Goal: Task Accomplishment & Management: Manage account settings

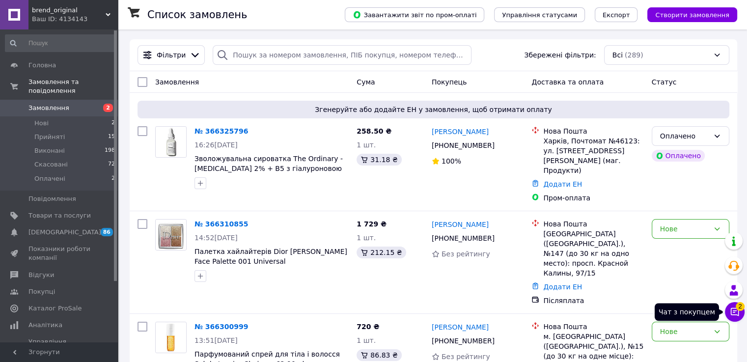
click at [511, 311] on icon at bounding box center [735, 312] width 10 height 10
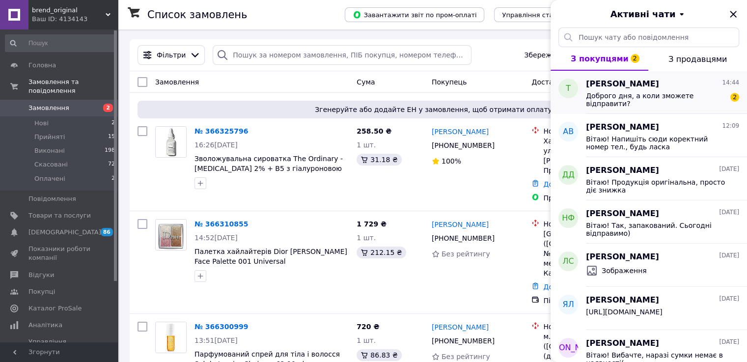
click at [511, 96] on span "Доброго дня, а коли зможете відправити?" at bounding box center [656, 100] width 140 height 16
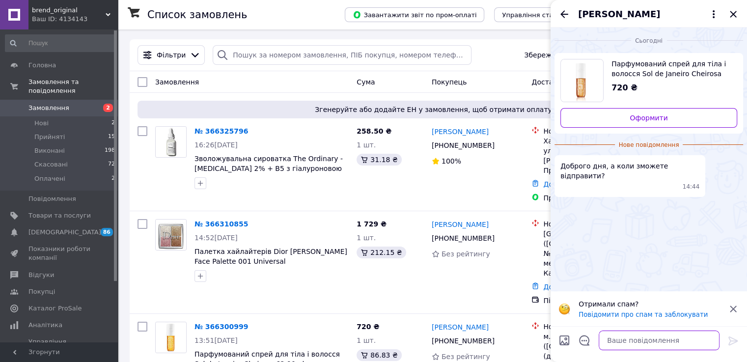
click at [511, 345] on textarea at bounding box center [659, 341] width 121 height 20
type textarea "Вітаю! Завтра"
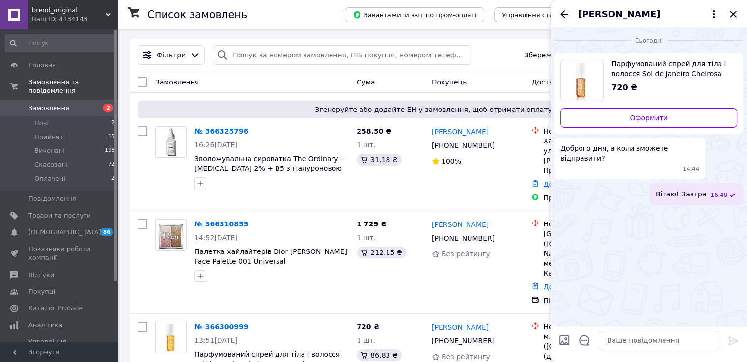
click at [511, 14] on icon "Назад" at bounding box center [565, 13] width 8 height 7
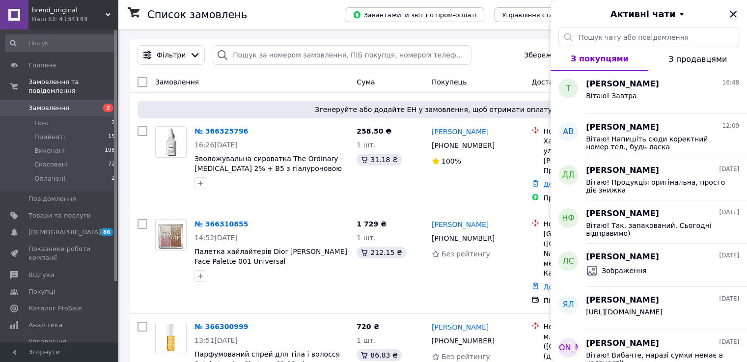
click at [511, 17] on icon "Закрити" at bounding box center [733, 14] width 6 height 6
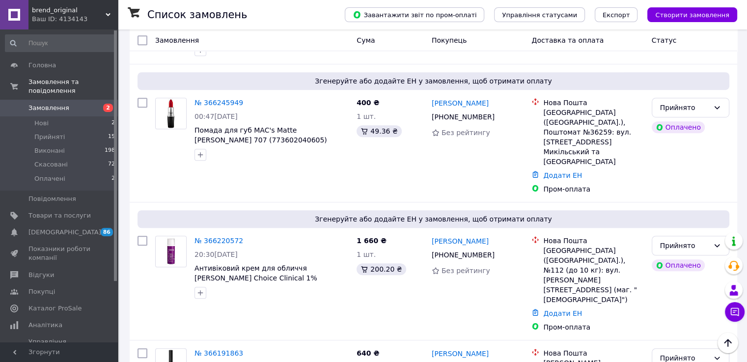
scroll to position [737, 0]
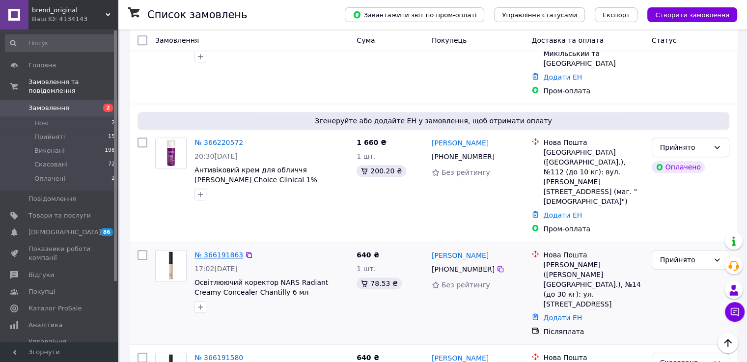
click at [210, 251] on link "№ 366191863" at bounding box center [219, 255] width 49 height 8
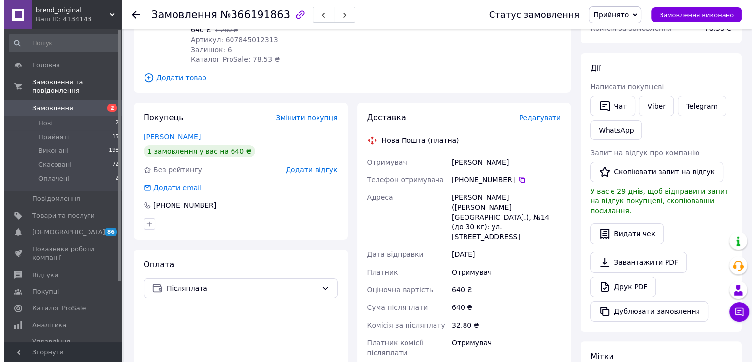
scroll to position [147, 0]
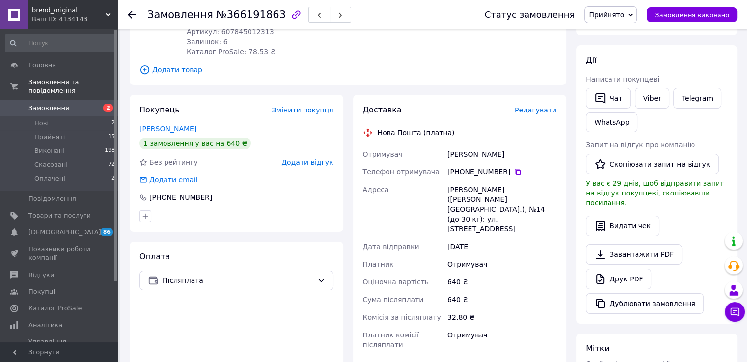
click at [511, 105] on div "Доставка Редагувати" at bounding box center [460, 110] width 194 height 11
click at [511, 111] on span "Редагувати" at bounding box center [536, 110] width 42 height 8
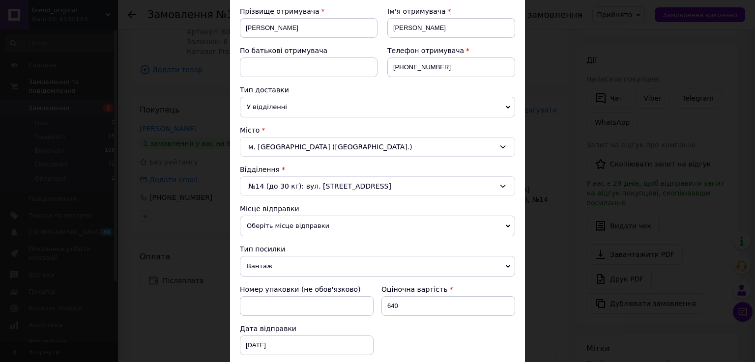
click at [372, 141] on div "м. [GEOGRAPHIC_DATA] ([GEOGRAPHIC_DATA].)" at bounding box center [377, 147] width 275 height 20
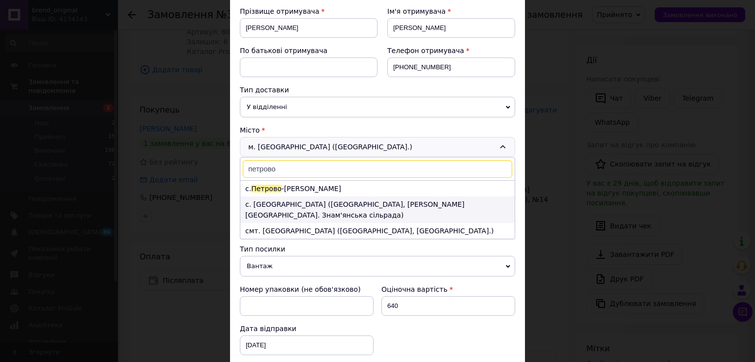
type input "петрово"
click at [323, 204] on li "с. [GEOGRAPHIC_DATA] ([GEOGRAPHIC_DATA], [PERSON_NAME][GEOGRAPHIC_DATA]. Знам'я…" at bounding box center [377, 210] width 274 height 27
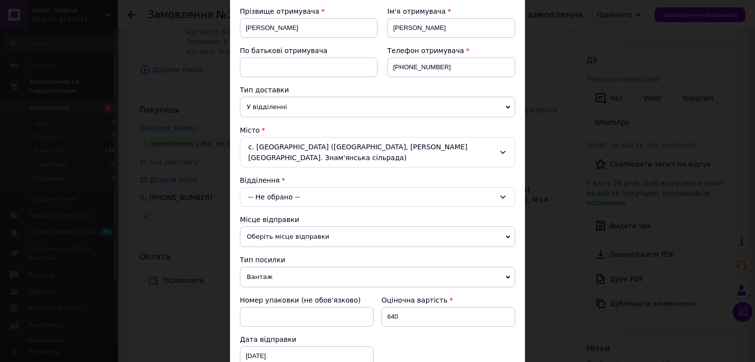
click at [309, 187] on div "-- Не обрано --" at bounding box center [377, 197] width 275 height 20
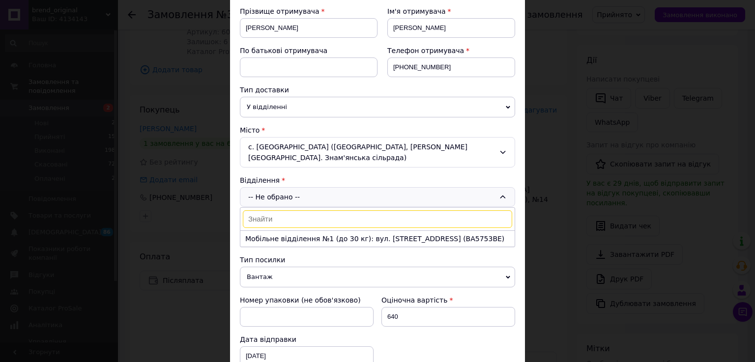
click at [277, 151] on div "с. [GEOGRAPHIC_DATA] ([GEOGRAPHIC_DATA], [PERSON_NAME][GEOGRAPHIC_DATA]. Знам'я…" at bounding box center [377, 152] width 275 height 30
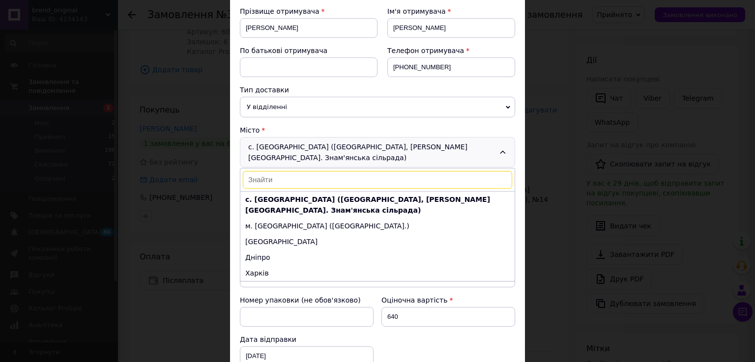
click at [294, 171] on input at bounding box center [377, 180] width 269 height 18
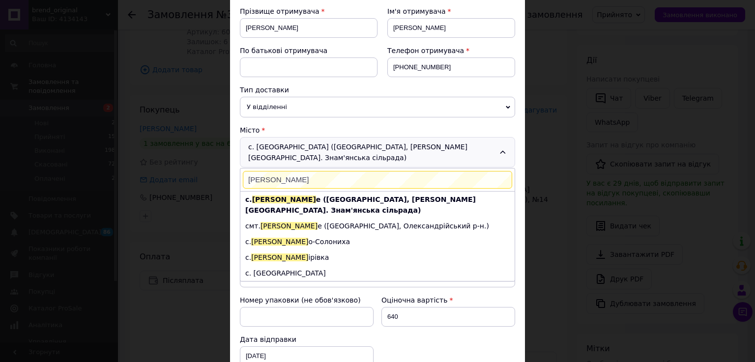
scroll to position [0, 0]
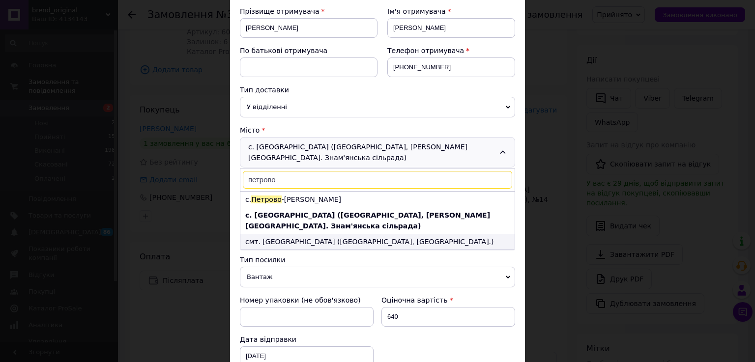
type input "петрово"
click at [327, 234] on li "смт. [GEOGRAPHIC_DATA] ([GEOGRAPHIC_DATA], [GEOGRAPHIC_DATA].)" at bounding box center [377, 242] width 274 height 16
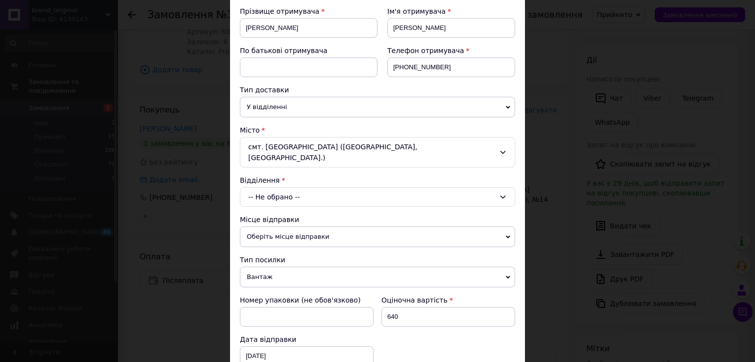
click at [305, 187] on div "-- Не обрано --" at bounding box center [377, 197] width 275 height 20
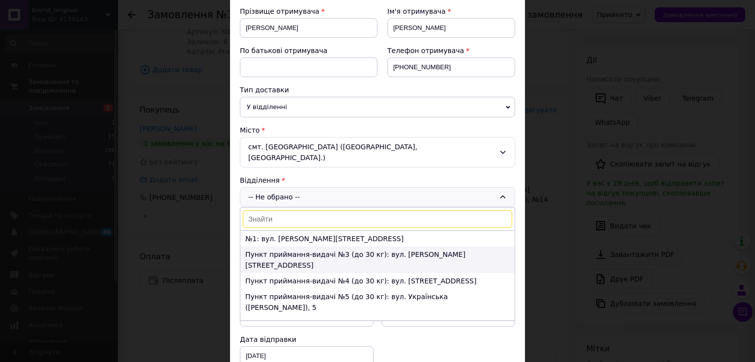
click at [318, 247] on li "Пункт приймання-видачі №3 (до 30 кг): вул. [PERSON_NAME][STREET_ADDRESS]" at bounding box center [377, 260] width 274 height 27
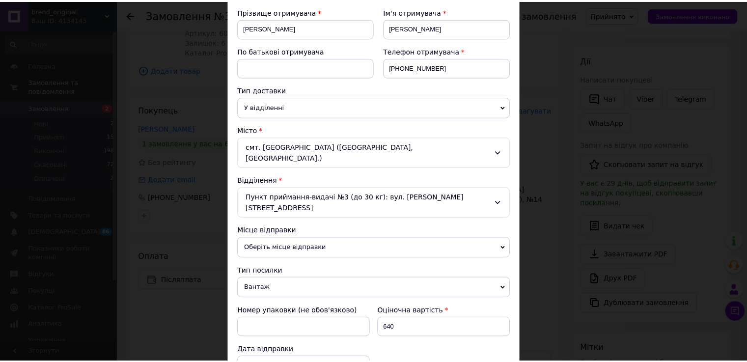
scroll to position [384, 0]
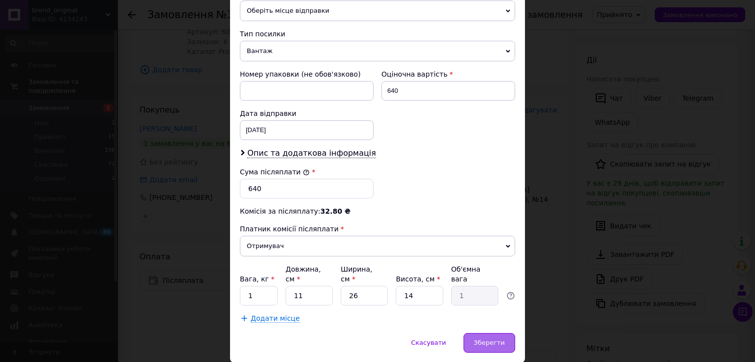
click at [498, 339] on span "Зберегти" at bounding box center [489, 342] width 31 height 7
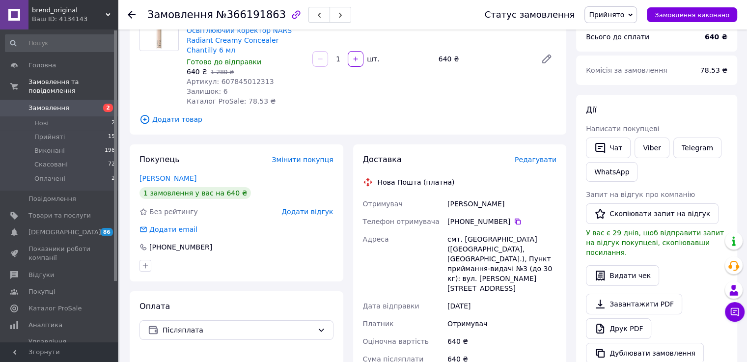
scroll to position [98, 0]
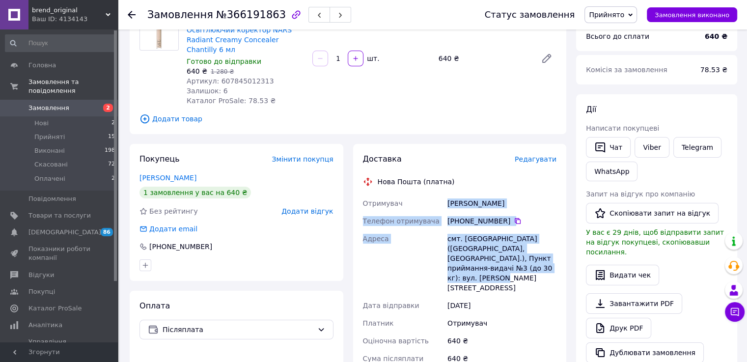
drag, startPoint x: 450, startPoint y: 204, endPoint x: 546, endPoint y: 267, distance: 115.0
click at [511, 267] on div "Отримувач [PERSON_NAME] Телефон отримувача [PHONE_NUMBER]   [GEOGRAPHIC_DATA] с…" at bounding box center [460, 304] width 198 height 218
copy div "[PERSON_NAME] Телефон отримувача [PHONE_NUMBER]   [GEOGRAPHIC_DATA] смт. [GEOGR…"
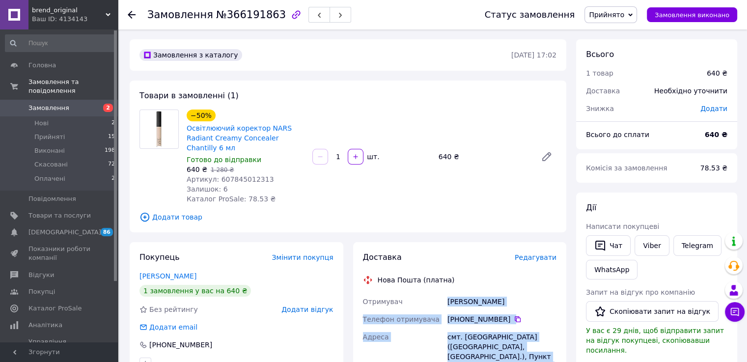
click at [58, 104] on span "Замовлення" at bounding box center [48, 108] width 41 height 9
